Goal: Task Accomplishment & Management: Manage account settings

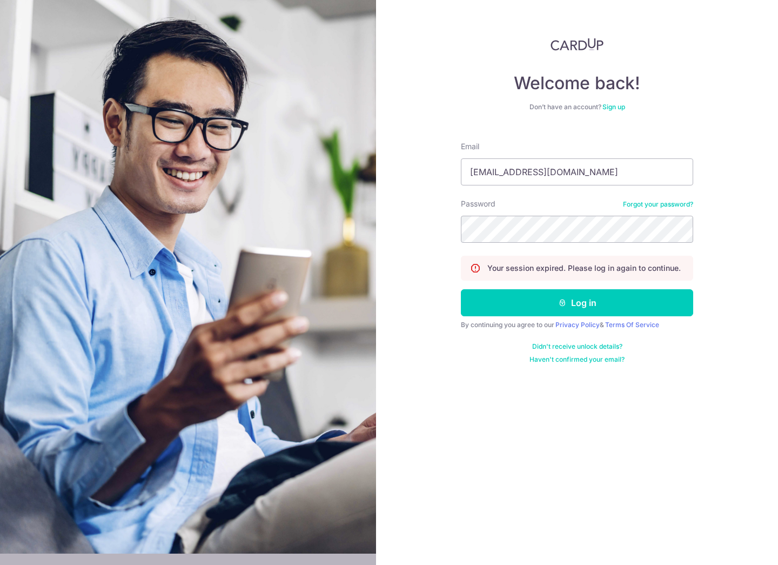
type input "[EMAIL_ADDRESS][DOMAIN_NAME]"
click at [577, 303] on button "Log in" at bounding box center [577, 302] width 232 height 27
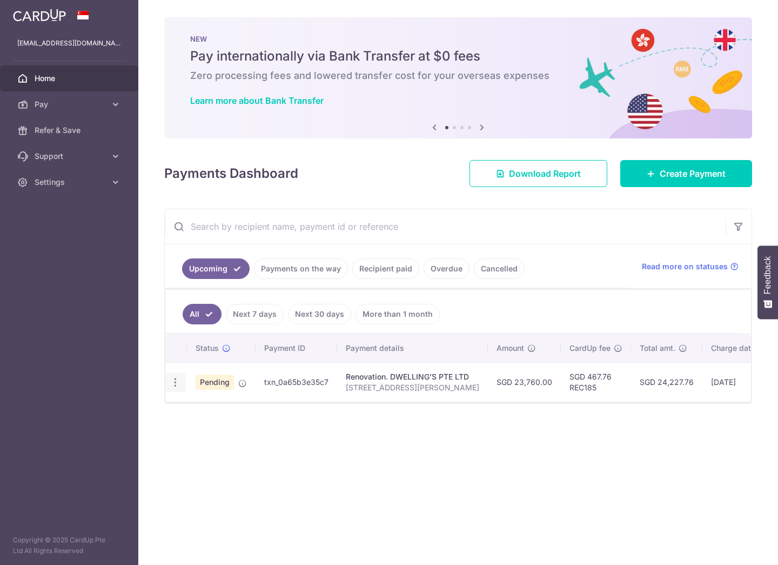
click at [170, 387] on icon "button" at bounding box center [175, 382] width 11 height 11
click at [195, 434] on body "yeeloong_seah@hotmail.com Home Pay Payments Recipients Cards Refer & Save Suppo…" at bounding box center [389, 282] width 778 height 565
click at [172, 381] on icon "button" at bounding box center [175, 382] width 11 height 11
click at [190, 439] on link "Cancel payment" at bounding box center [222, 438] width 112 height 27
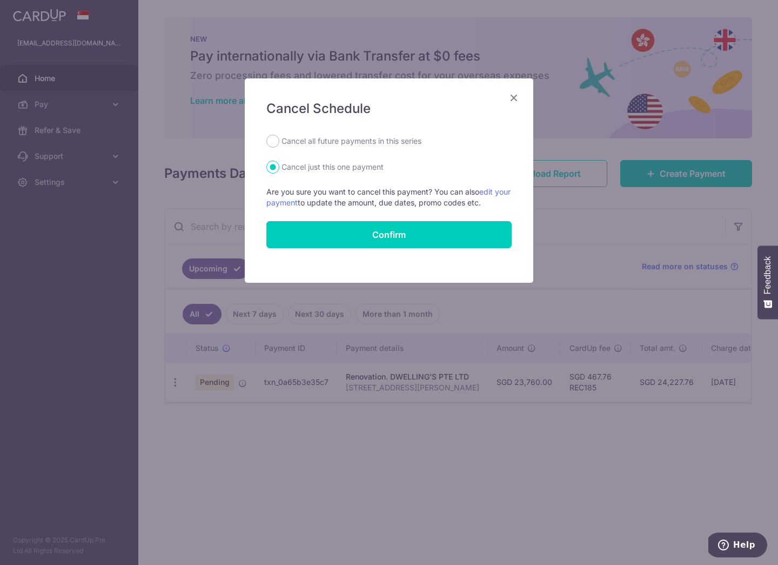
click at [361, 143] on label "Cancel all future payments in this series" at bounding box center [351, 141] width 140 height 13
click at [279, 143] on input "Cancel all future payments in this series" at bounding box center [272, 141] width 13 height 13
radio input "true"
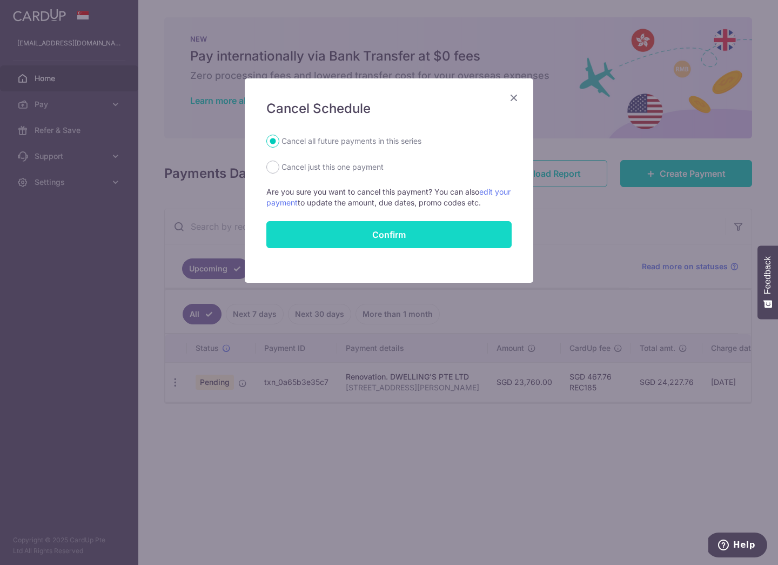
click at [370, 226] on button "Confirm" at bounding box center [388, 234] width 245 height 27
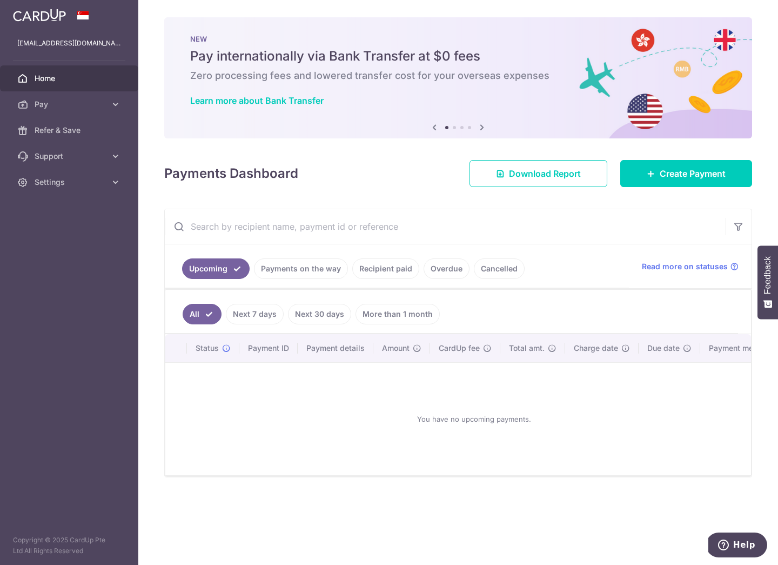
click at [383, 271] on link "Recipient paid" at bounding box center [385, 268] width 67 height 21
